Goal: Find specific fact: Find specific fact

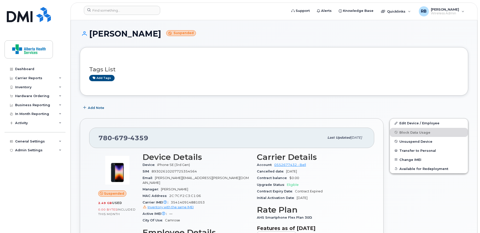
scroll to position [202, 0]
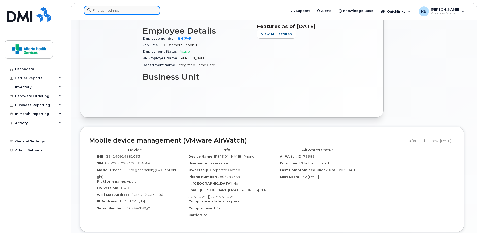
click at [124, 10] on input at bounding box center [122, 10] width 76 height 9
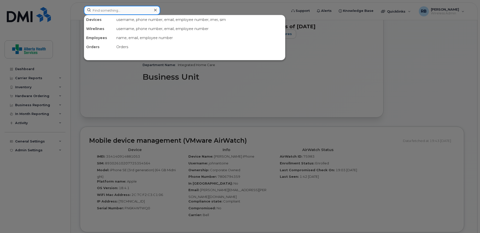
paste input "403-783-9816"
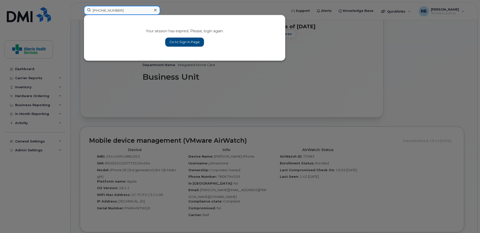
type input "403-783-9816"
click at [193, 41] on link "Go to Sign In Page" at bounding box center [184, 42] width 39 height 9
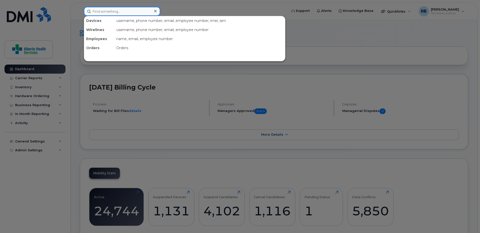
click at [122, 11] on input at bounding box center [122, 11] width 76 height 9
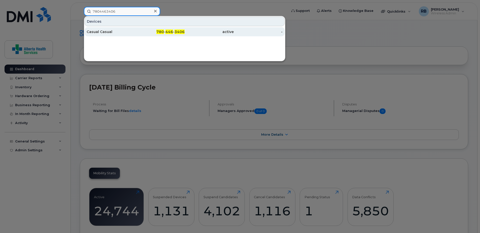
type input "7804463406"
click at [255, 35] on div "-" at bounding box center [258, 31] width 49 height 9
